Goal: Transaction & Acquisition: Purchase product/service

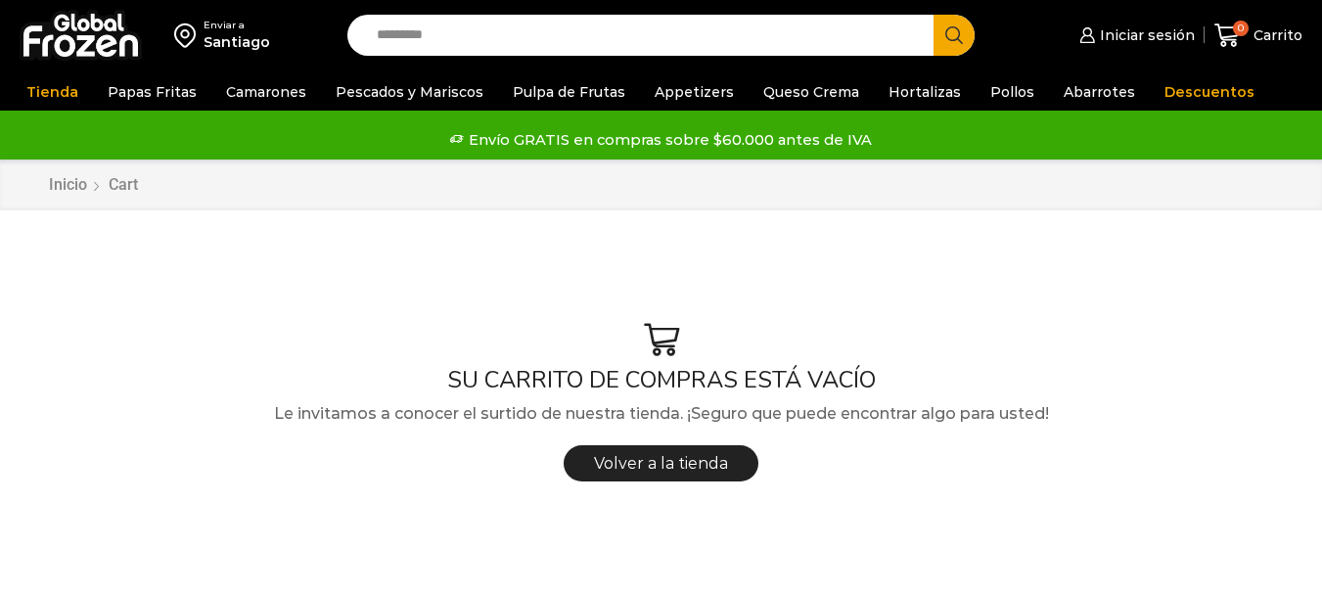
click at [214, 33] on div "Santiago" at bounding box center [236, 42] width 67 height 20
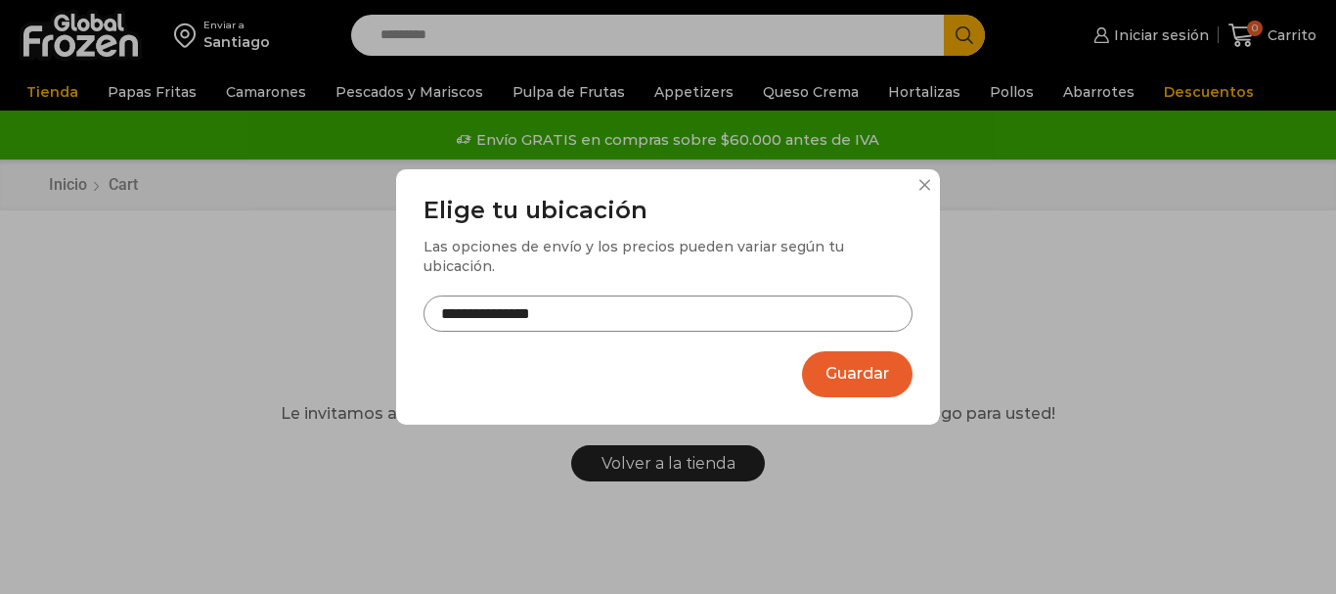
click at [523, 306] on input "**********" at bounding box center [668, 313] width 489 height 36
click at [509, 305] on input "**********" at bounding box center [668, 313] width 489 height 36
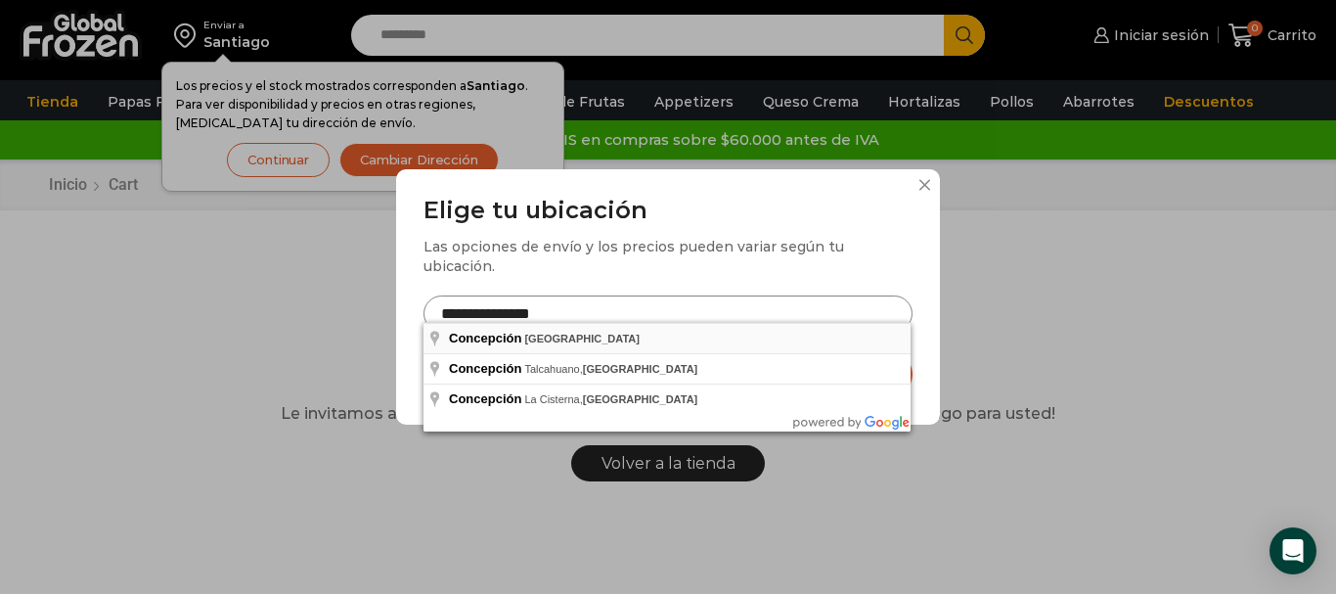
type input "**********"
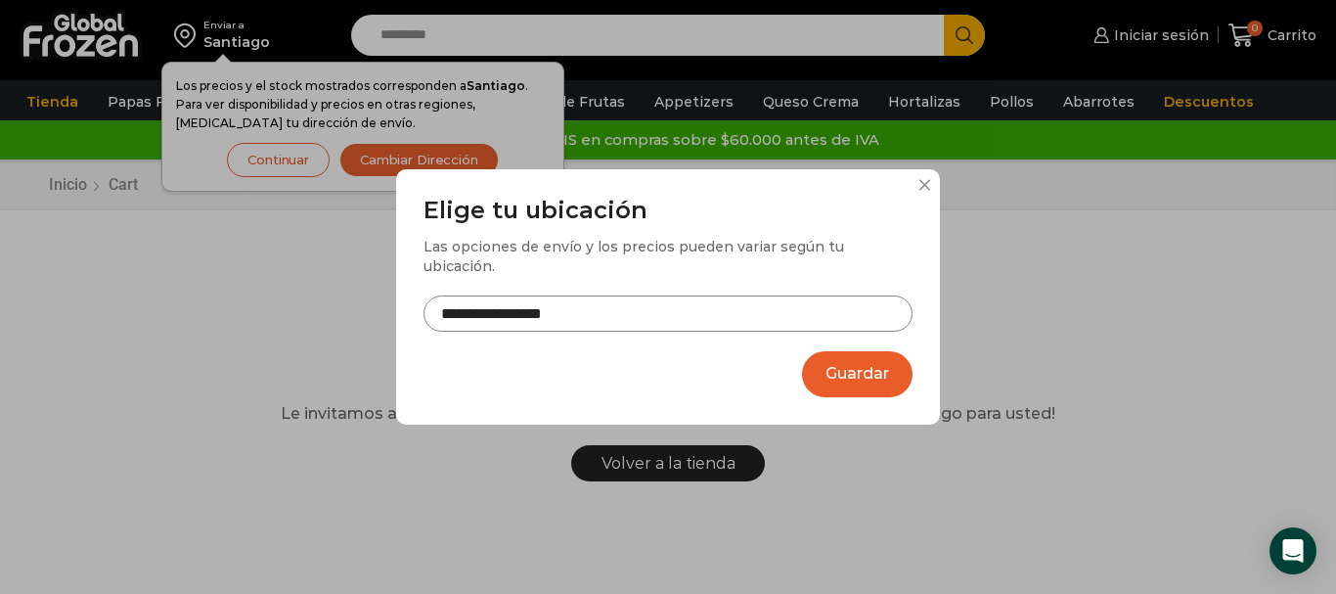
click at [884, 351] on button "Guardar" at bounding box center [857, 374] width 111 height 46
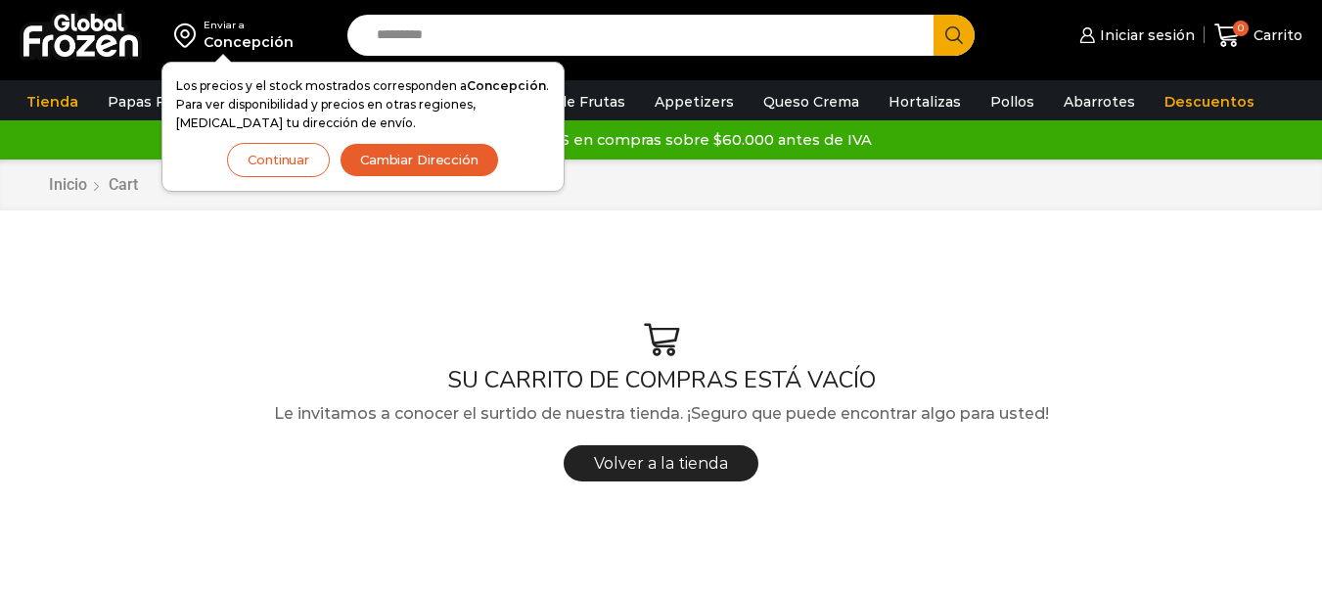
click at [252, 161] on button "Continuar" at bounding box center [278, 160] width 103 height 34
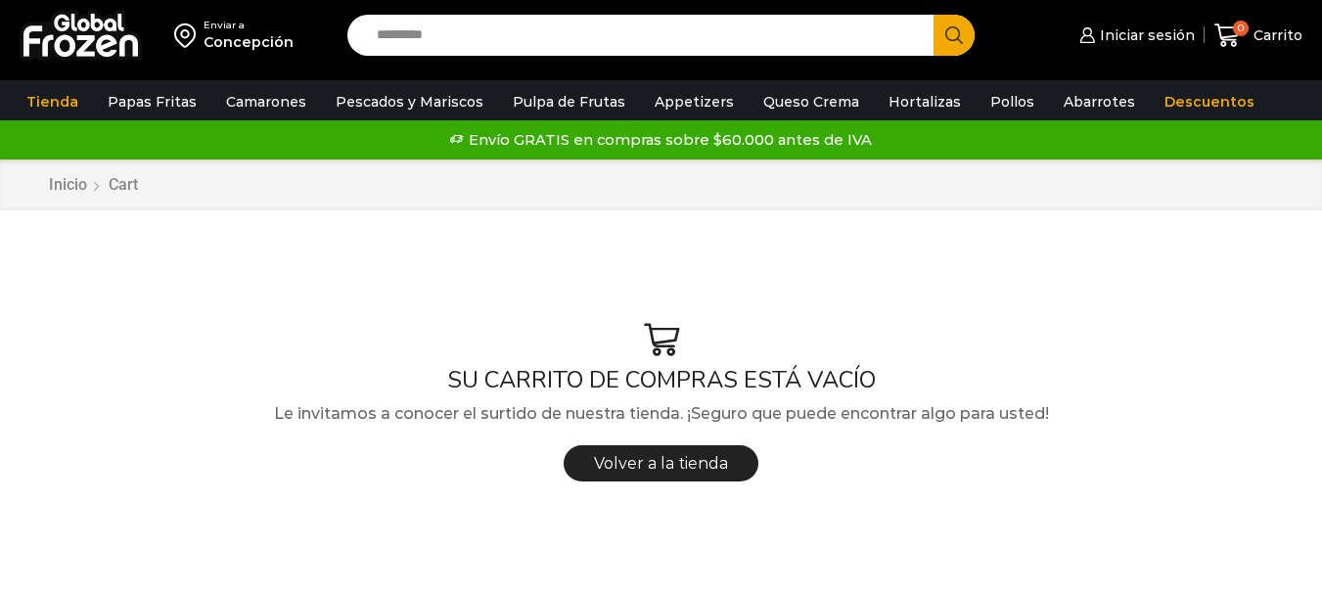
click at [297, 267] on div "SU CARRITO DE COMPRAS ESTÁ VACÍO Le invitamos a conocer el surtido de nuestra t…" at bounding box center [660, 407] width 1253 height 345
click at [389, 42] on input "Search input" at bounding box center [645, 35] width 557 height 41
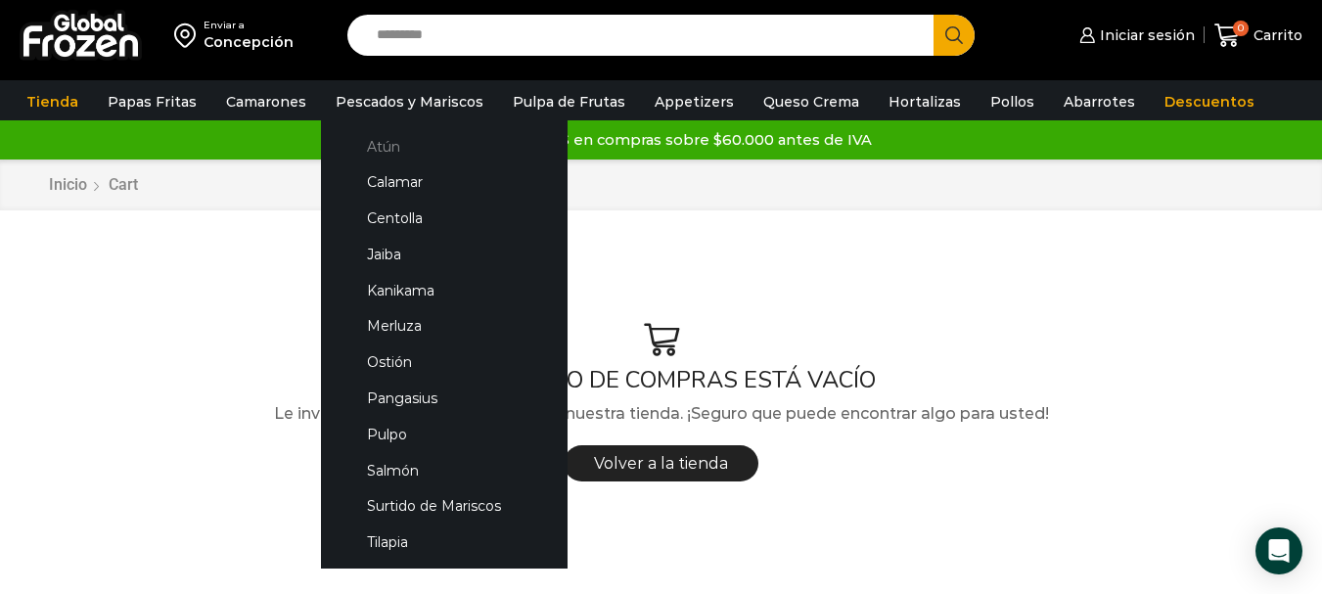
click at [382, 141] on link "Atún" at bounding box center [443, 146] width 207 height 36
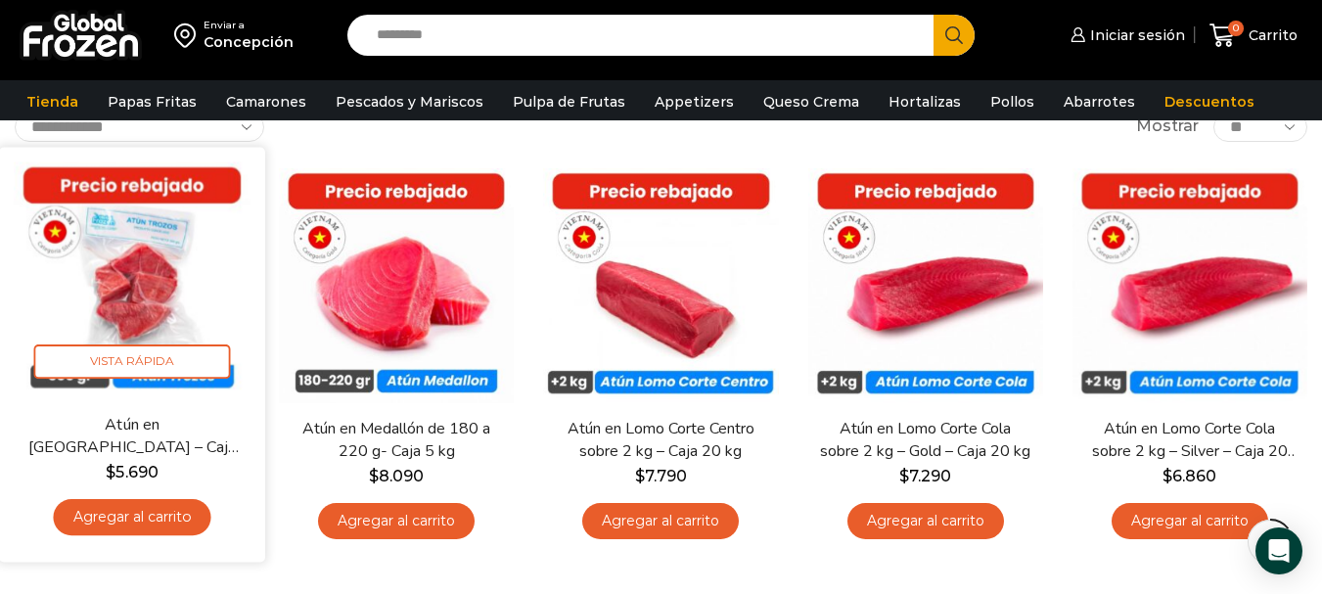
scroll to position [98, 0]
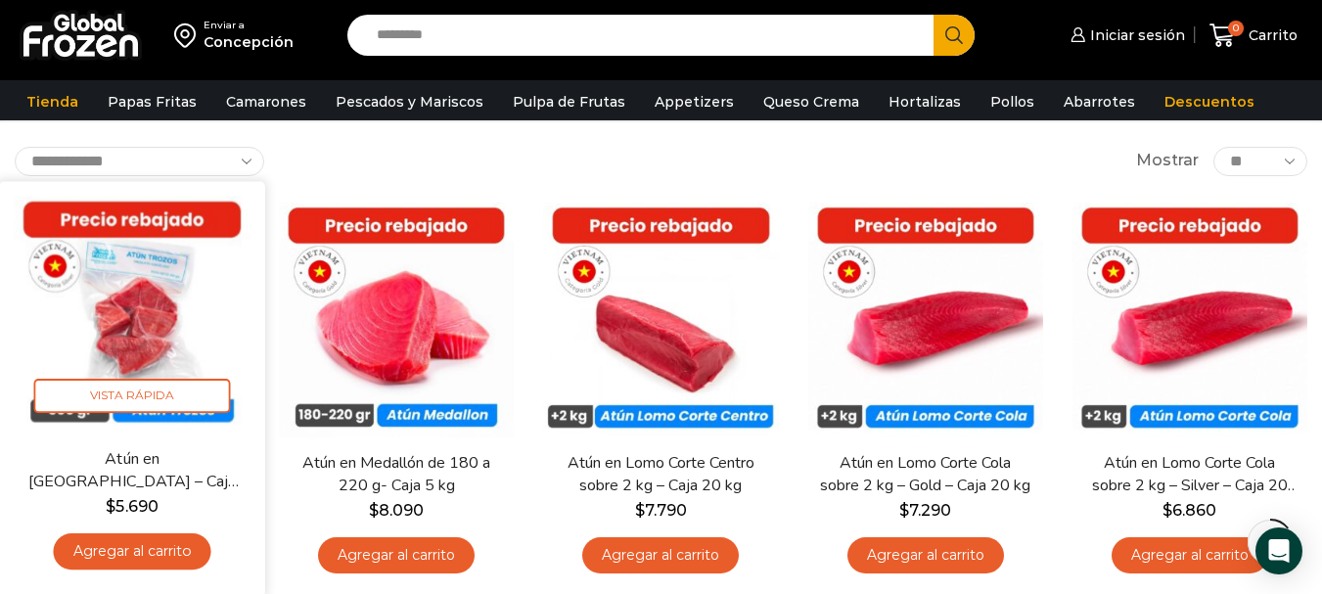
click at [128, 552] on link "Agregar al carrito" at bounding box center [132, 551] width 157 height 36
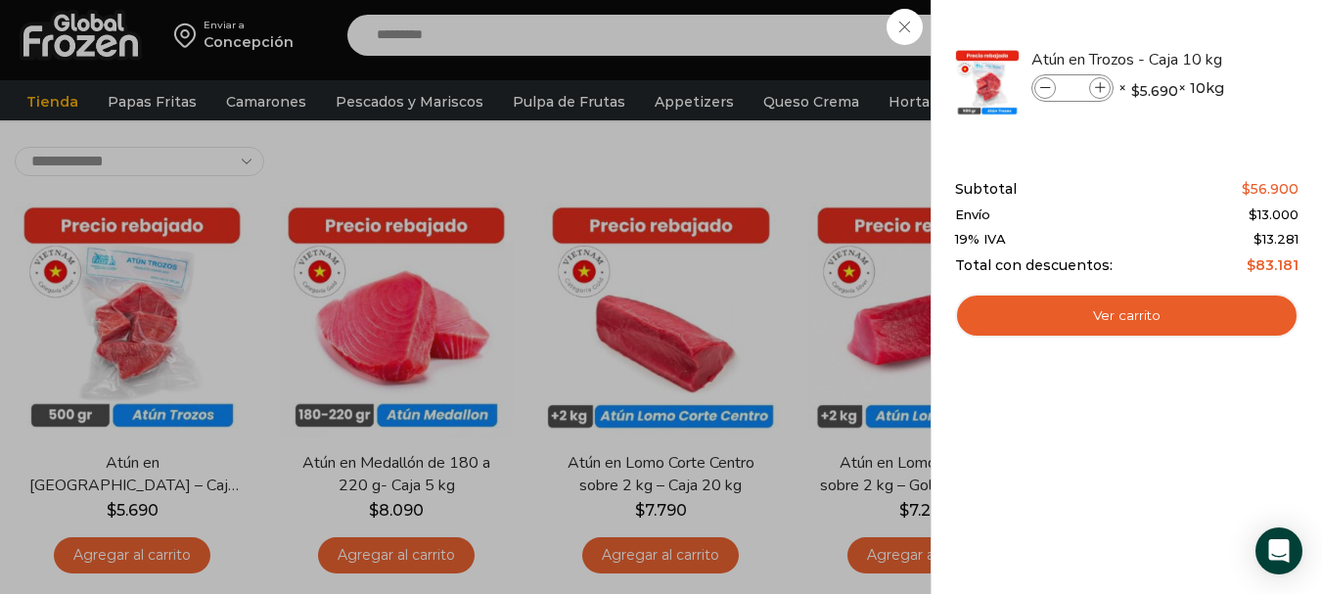
click at [1204, 40] on div "1 Carrito 1 1 Shopping Cart *" at bounding box center [1253, 36] width 98 height 46
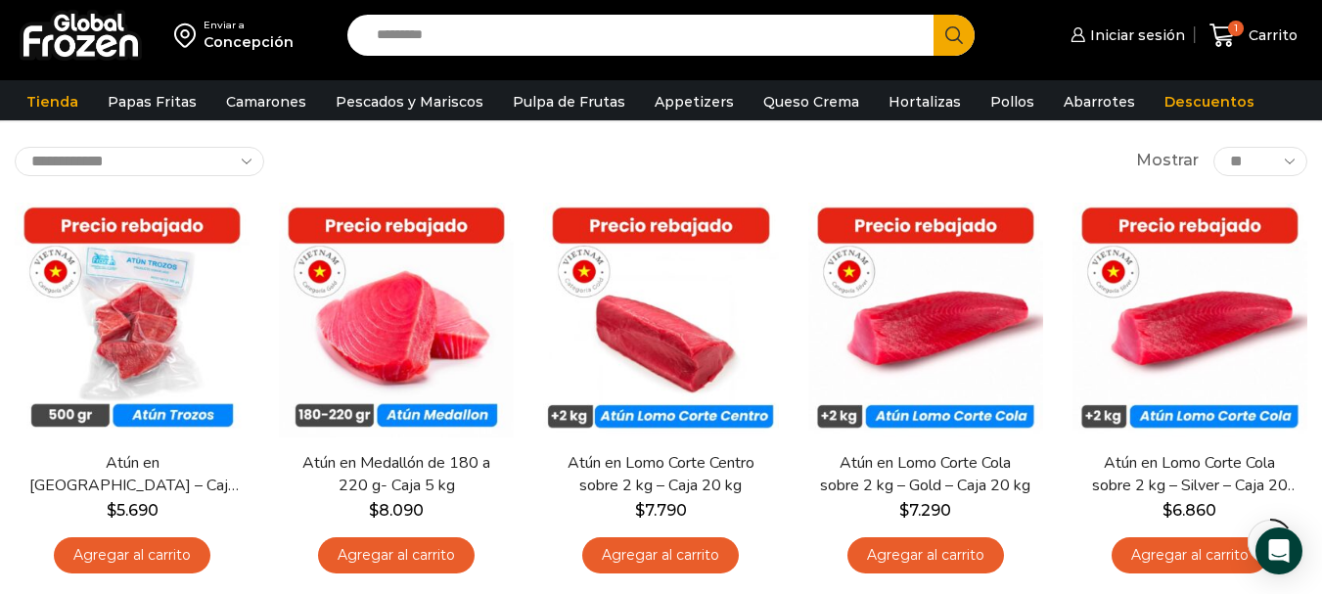
click at [443, 40] on input "Search input" at bounding box center [645, 35] width 557 height 41
type input "*********"
click at [933, 15] on button "Search" at bounding box center [953, 35] width 41 height 41
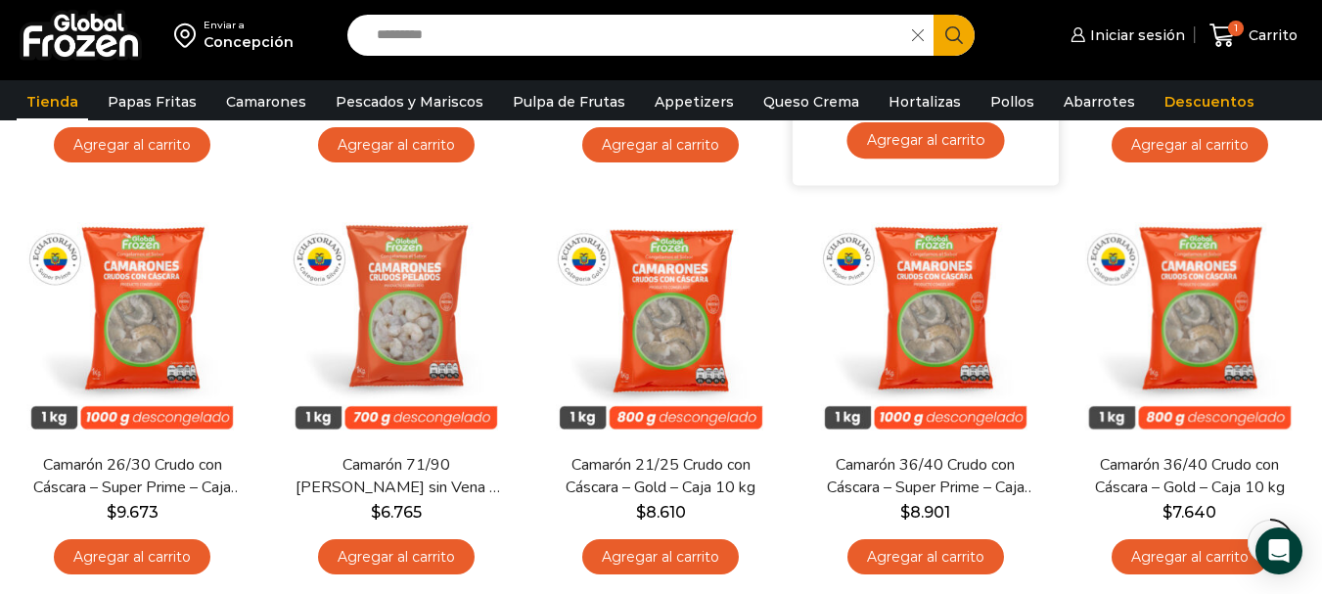
scroll to position [978, 0]
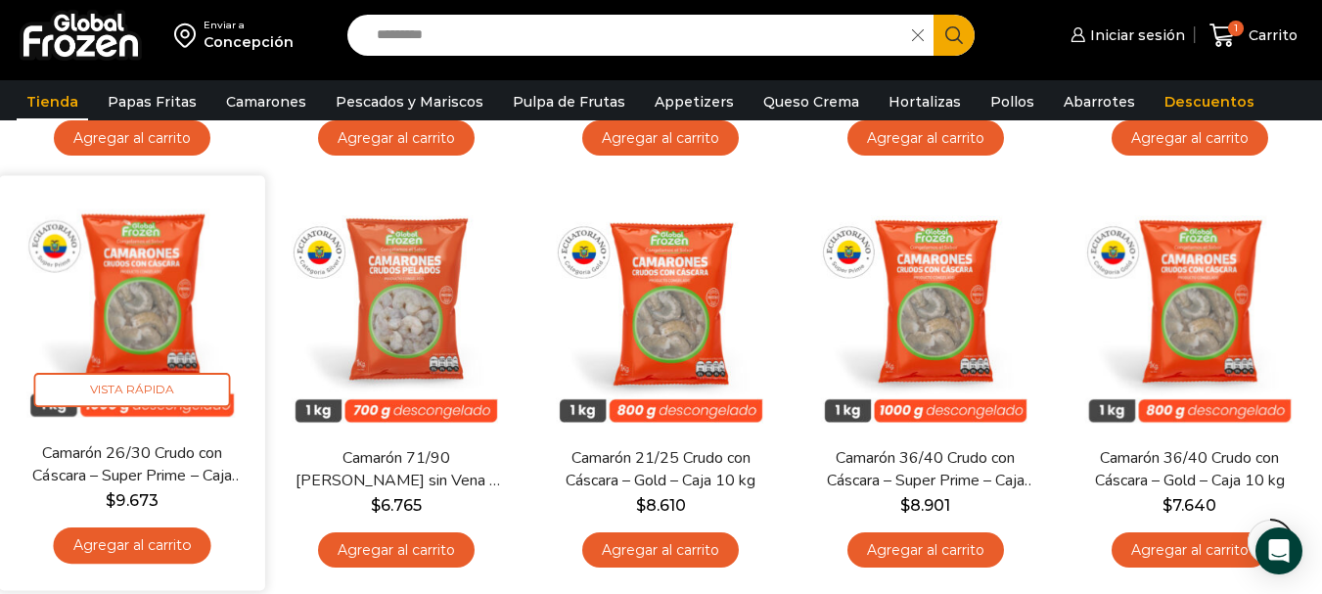
click at [126, 543] on link "Agregar al carrito" at bounding box center [132, 546] width 157 height 36
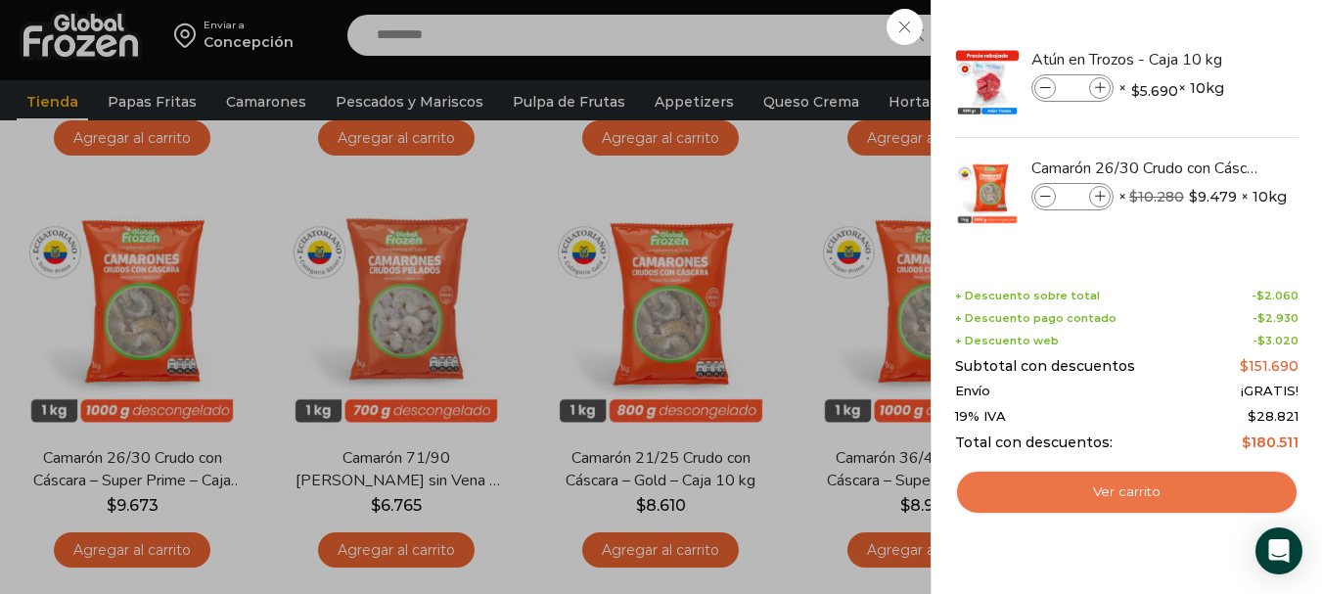
click at [1137, 487] on link "Ver carrito" at bounding box center [1126, 492] width 343 height 45
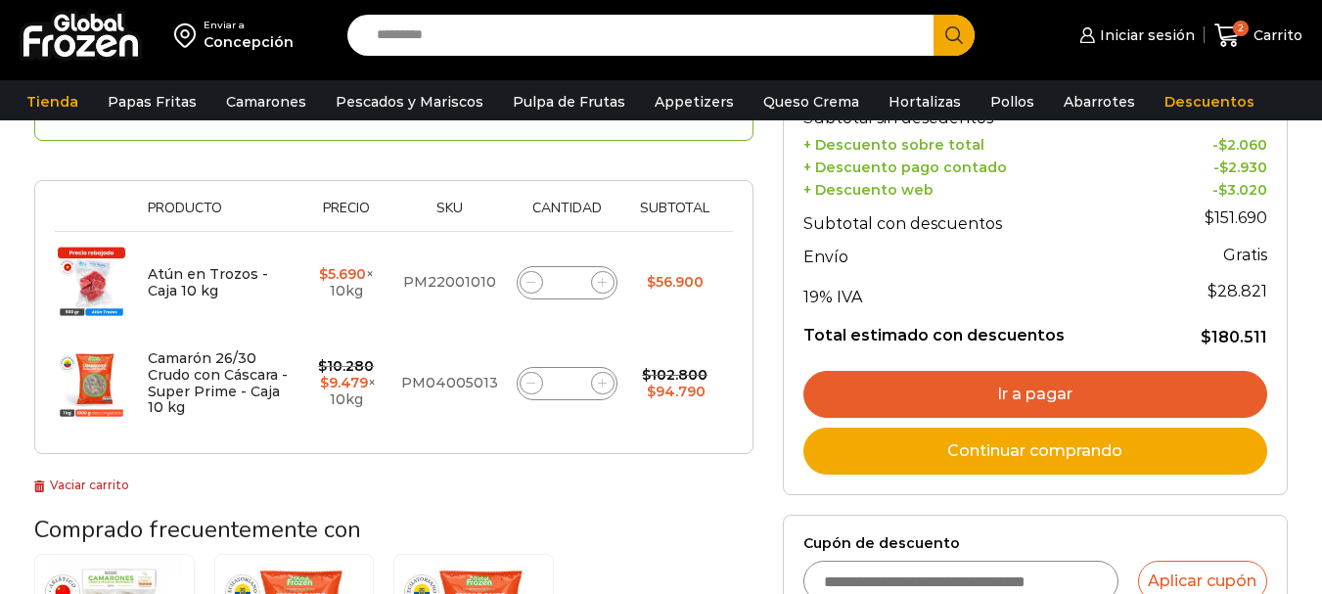
scroll to position [293, 0]
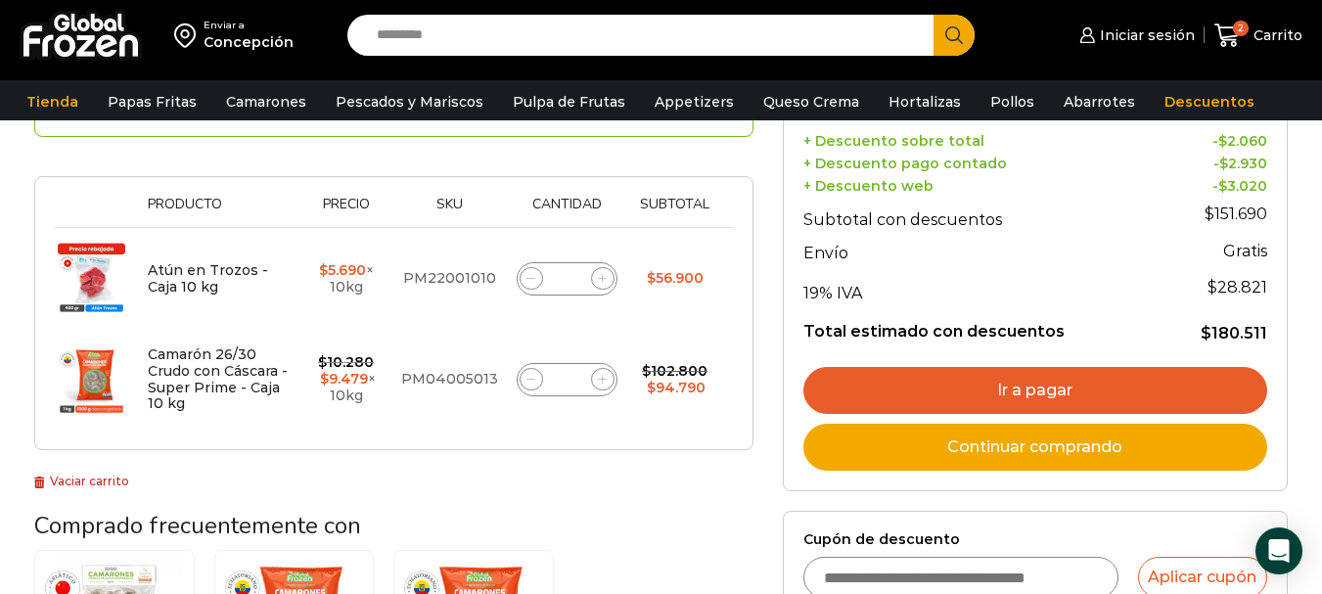
click at [1035, 385] on link "Ir a pagar" at bounding box center [1035, 390] width 464 height 47
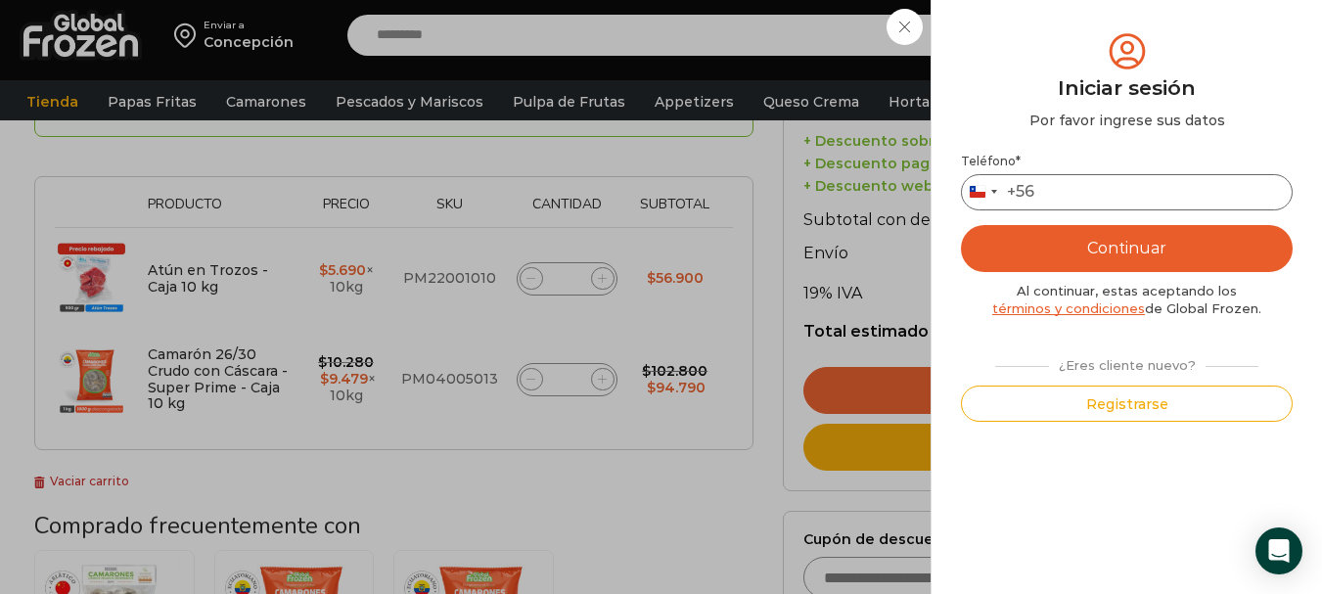
click at [1061, 189] on input "Teléfono *" at bounding box center [1127, 192] width 332 height 36
type input "*********"
click at [1077, 247] on button "Continuar" at bounding box center [1127, 248] width 332 height 47
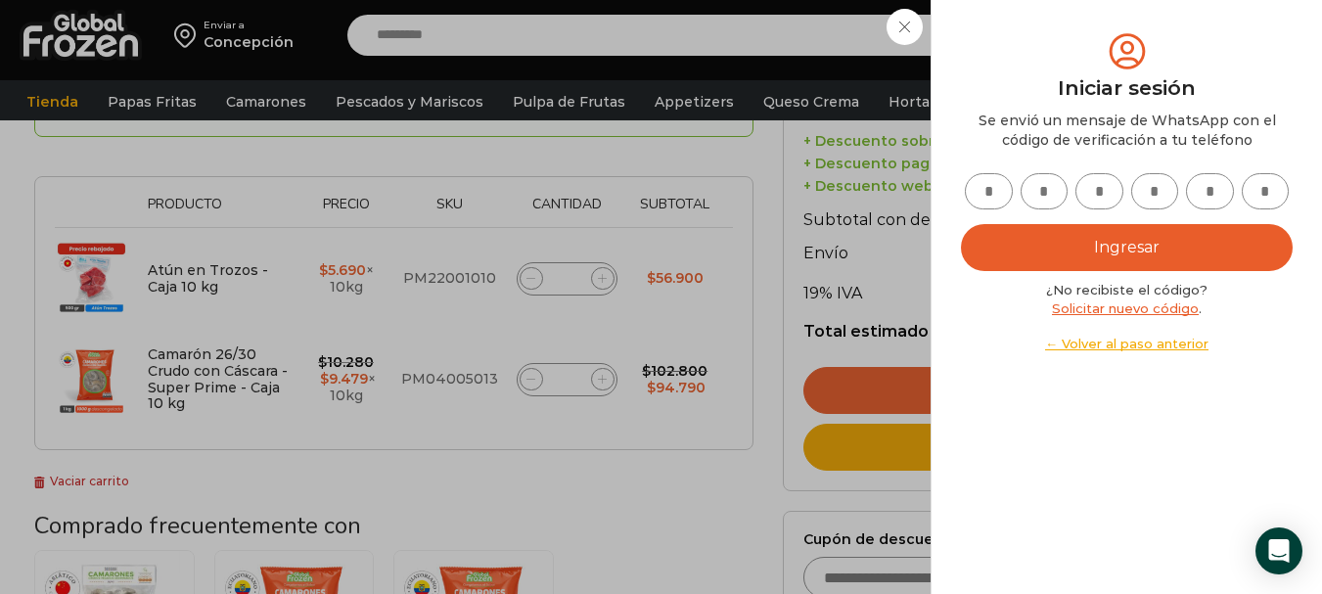
click at [982, 183] on input "text" at bounding box center [988, 191] width 48 height 36
type input "*"
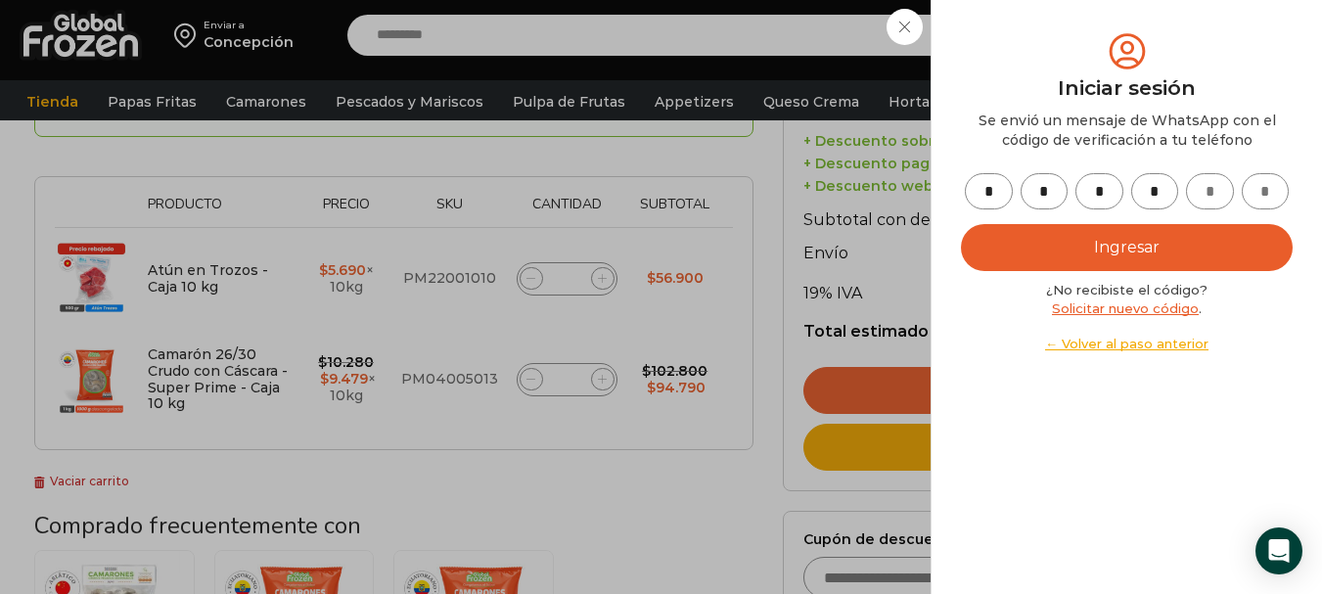
type input "*"
click at [1047, 248] on button "Ingresar" at bounding box center [1127, 247] width 332 height 47
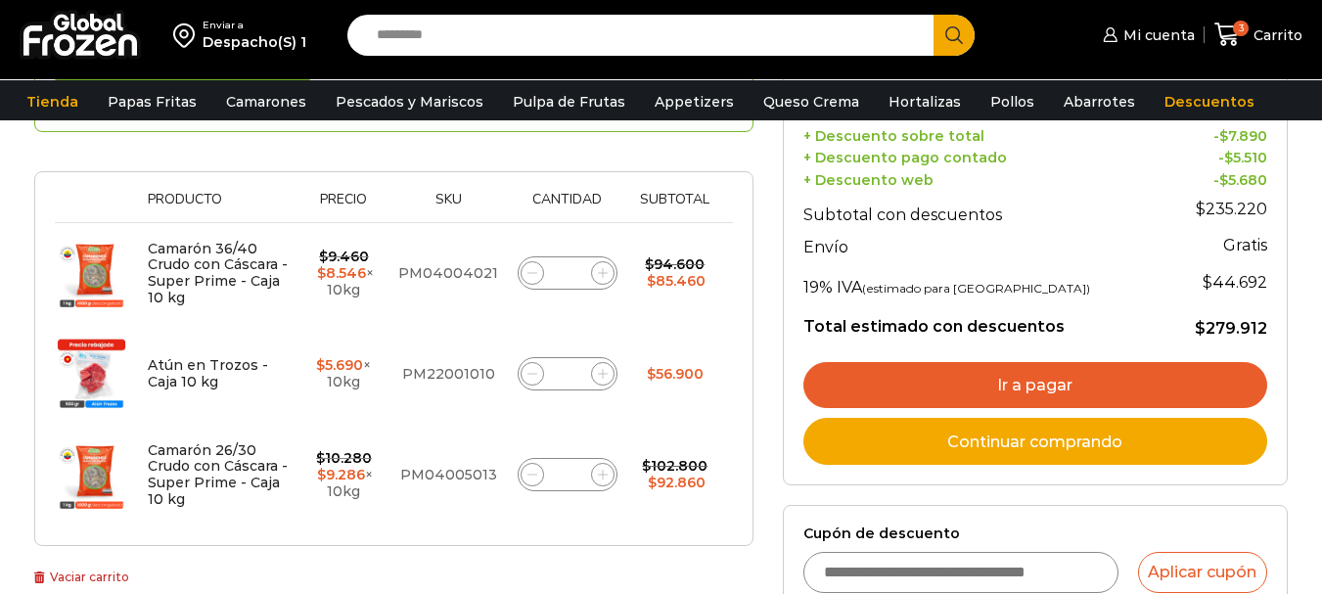
scroll to position [391, 0]
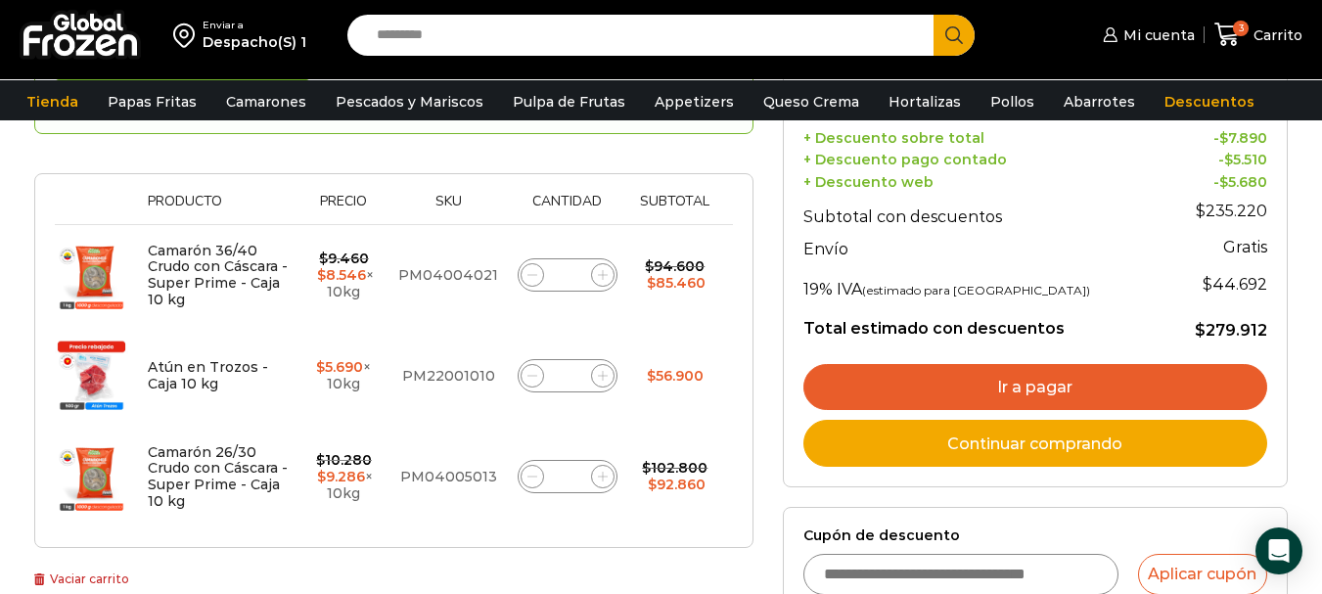
click at [1073, 383] on link "Ir a pagar" at bounding box center [1035, 387] width 464 height 47
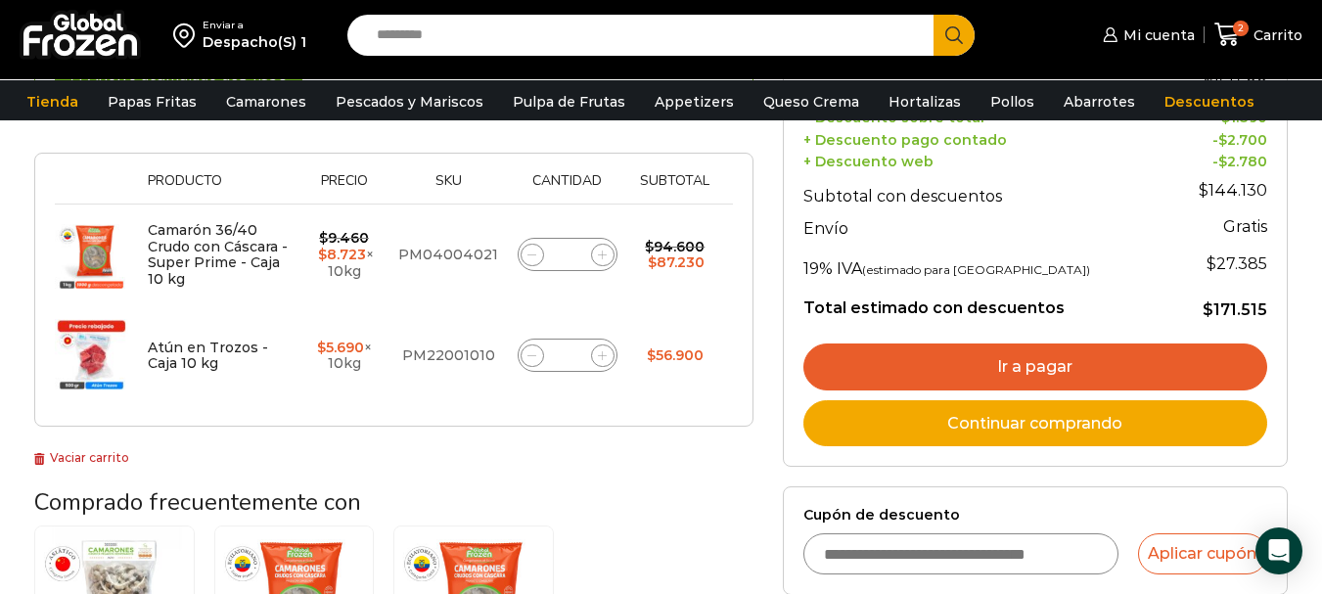
scroll to position [391, 0]
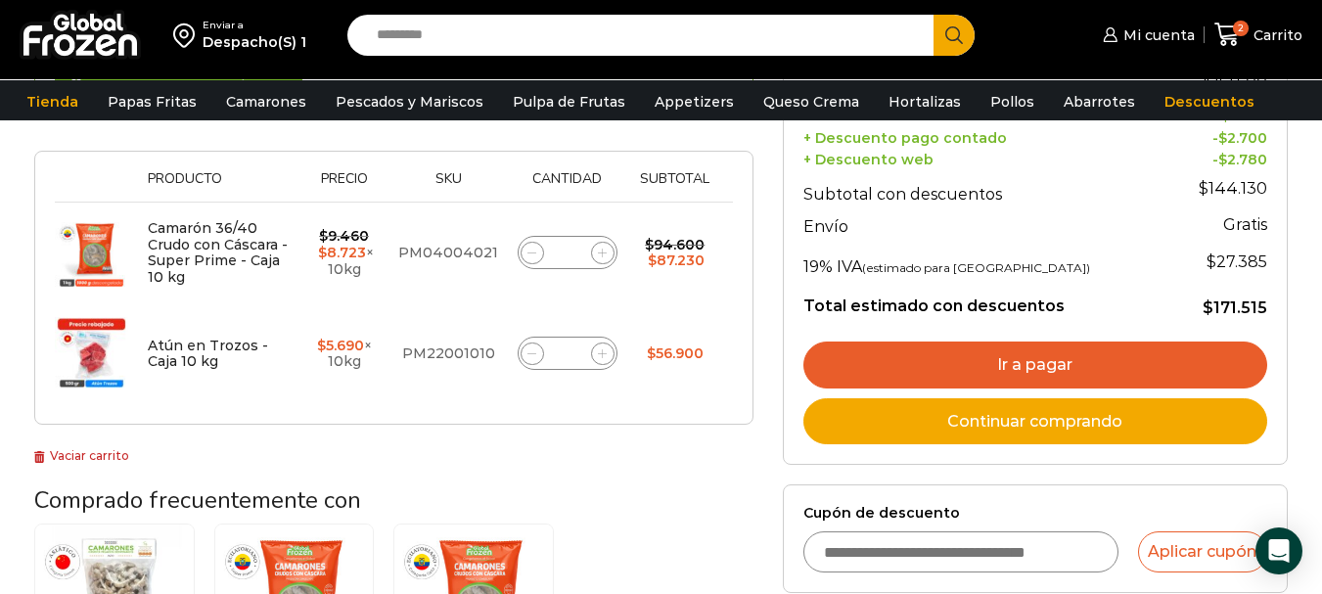
click at [1028, 363] on link "Ir a pagar" at bounding box center [1035, 364] width 464 height 47
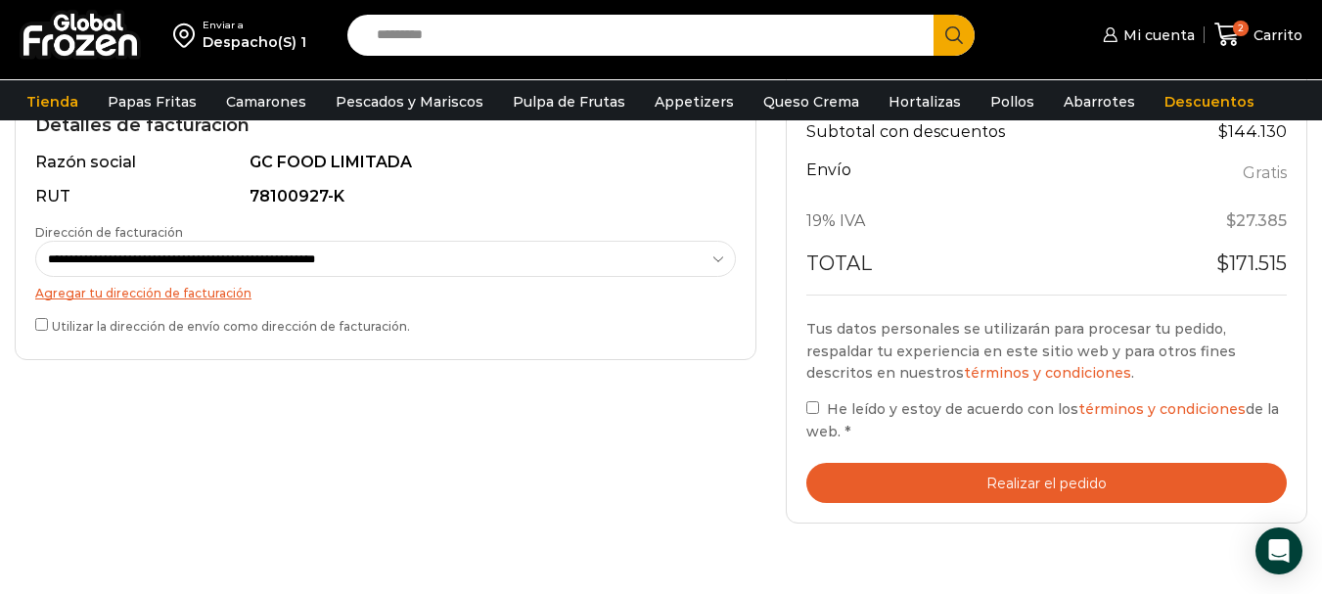
scroll to position [587, 0]
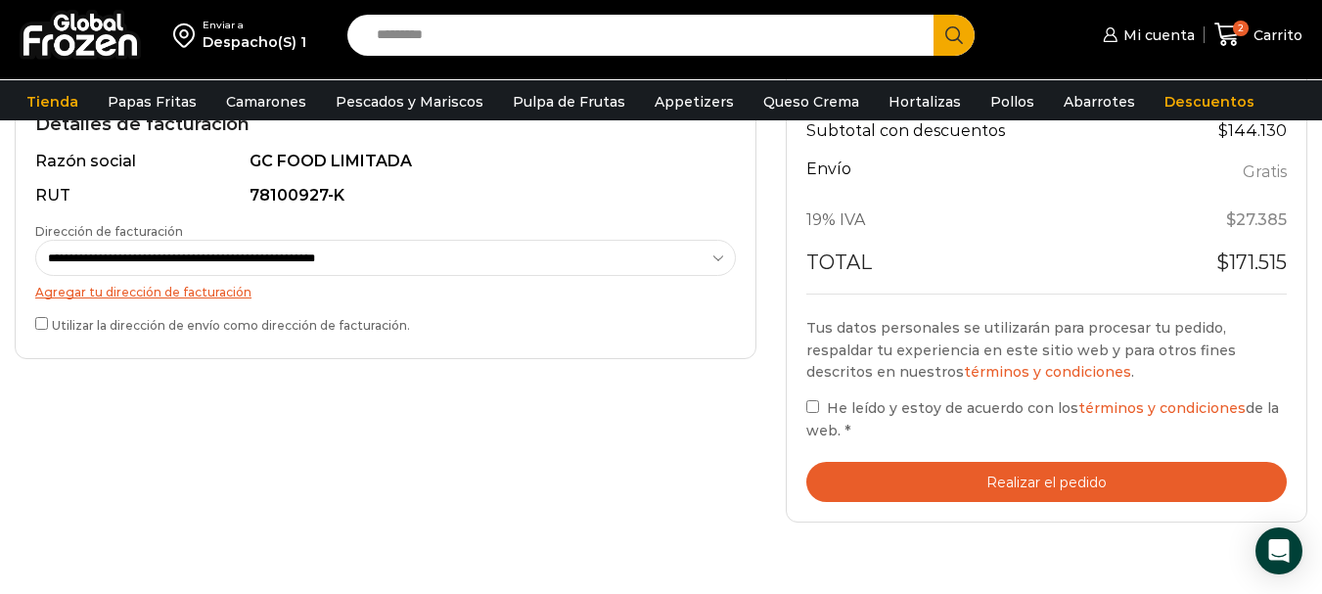
click at [1024, 476] on button "Realizar el pedido" at bounding box center [1046, 482] width 480 height 40
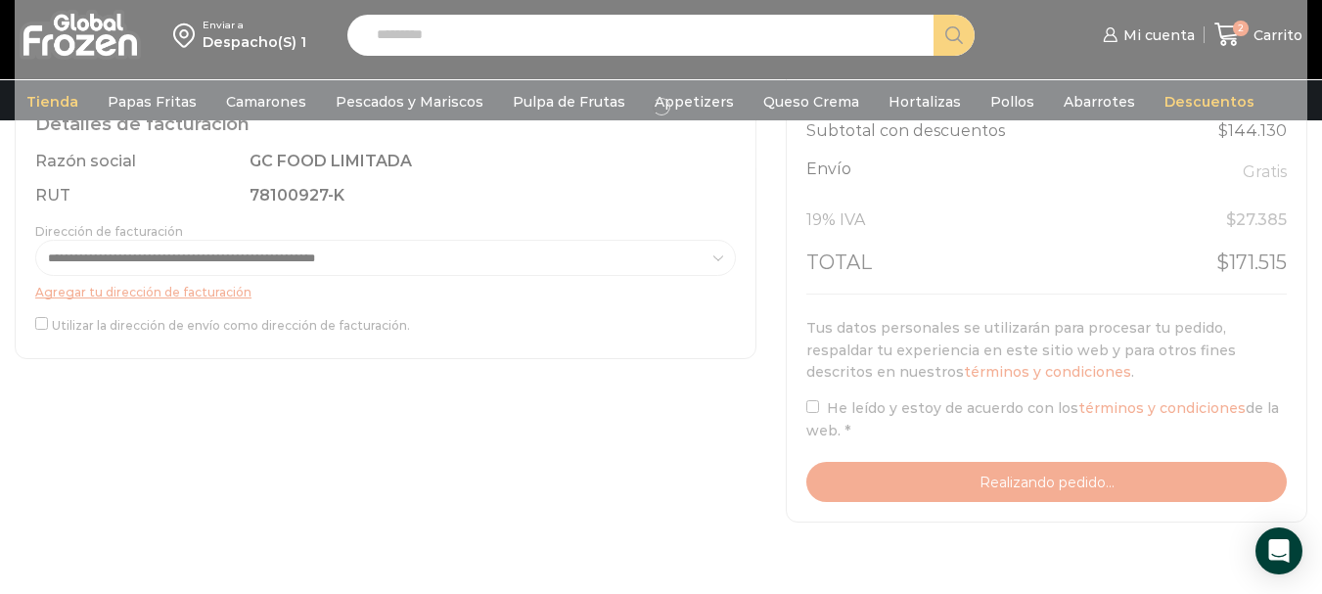
click at [38, 326] on div at bounding box center [661, 106] width 1292 height 872
